Goal: Navigation & Orientation: Find specific page/section

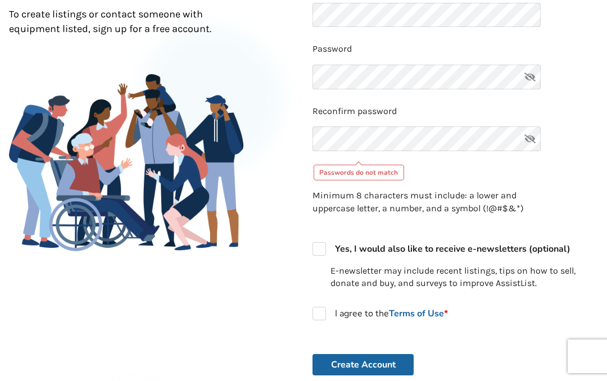
scroll to position [173, 0]
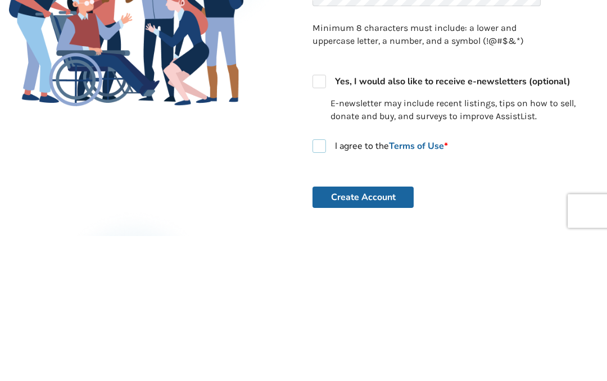
click at [323, 285] on label "I agree to the Terms of Use *" at bounding box center [380, 291] width 135 height 13
checkbox input "true"
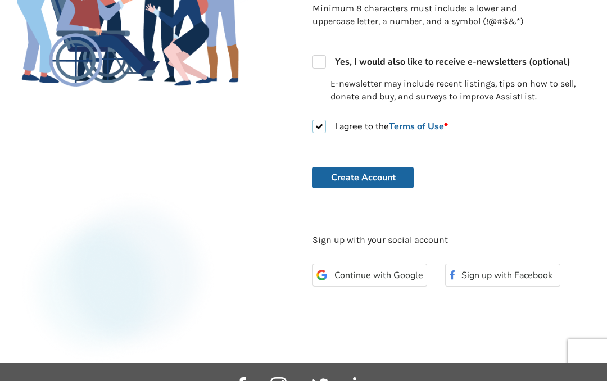
scroll to position [337, 0]
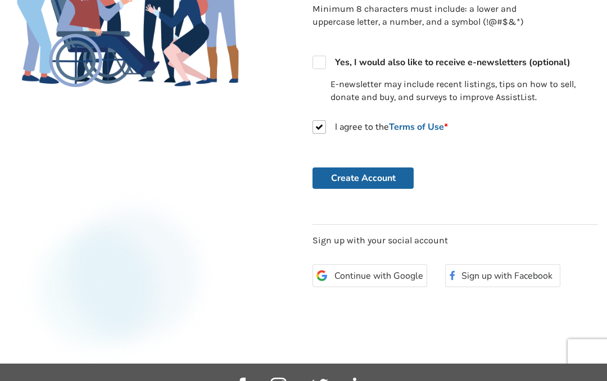
click at [397, 173] on button "Create Account" at bounding box center [363, 178] width 101 height 21
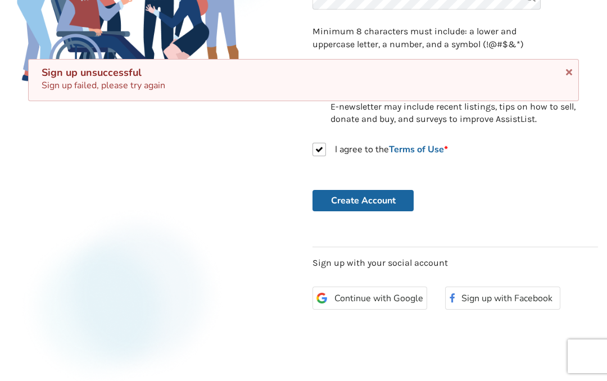
click at [569, 74] on icon at bounding box center [569, 70] width 11 height 9
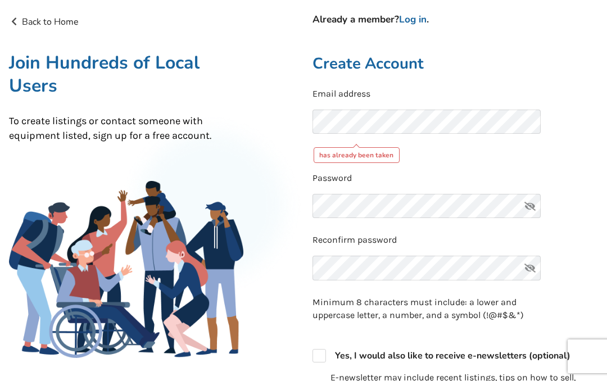
scroll to position [0, 0]
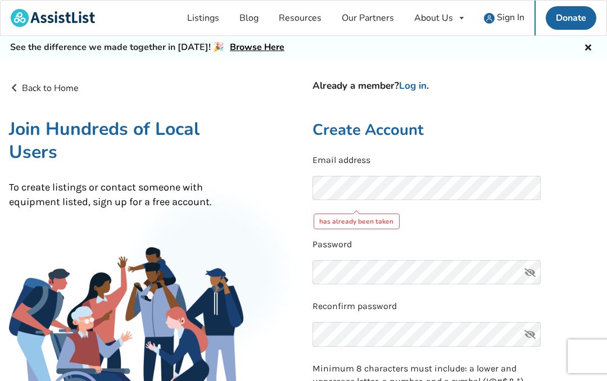
click at [515, 20] on span "Sign In" at bounding box center [511, 17] width 28 height 12
click at [510, 21] on span "Sign In" at bounding box center [511, 17] width 28 height 12
click at [490, 21] on img at bounding box center [489, 18] width 11 height 11
click at [501, 19] on span "Sign In" at bounding box center [511, 17] width 28 height 12
click at [592, 50] on icon at bounding box center [588, 46] width 11 height 9
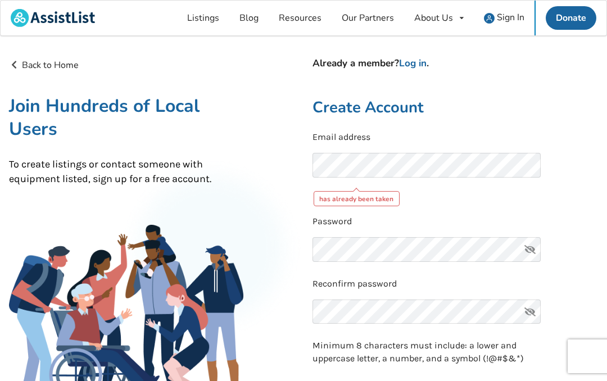
click at [507, 23] on span "Sign In" at bounding box center [511, 17] width 28 height 12
click at [508, 20] on span "Sign In" at bounding box center [511, 17] width 28 height 12
click at [67, 59] on link "Back to Home" at bounding box center [44, 65] width 70 height 12
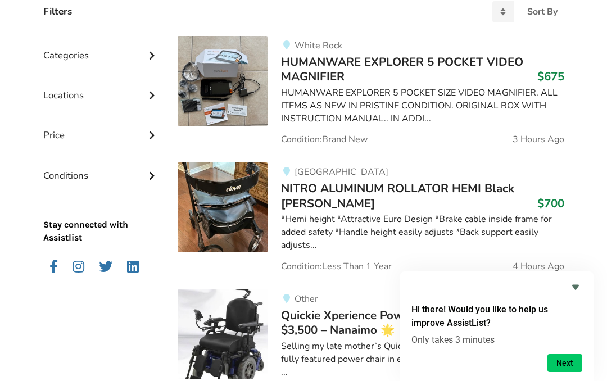
scroll to position [277, 0]
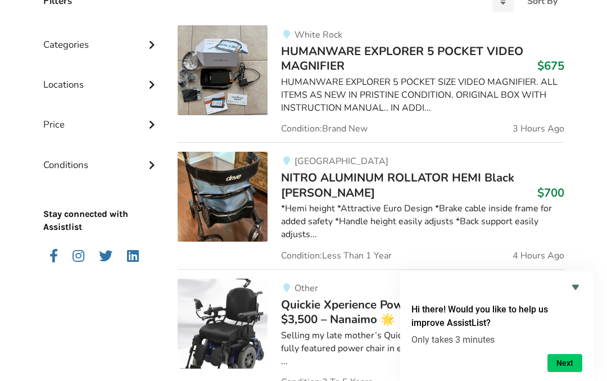
click at [369, 202] on div "*Hemi height *Attractive Euro Design *Brake cable inside frame for added safety…" at bounding box center [422, 221] width 283 height 39
